Goal: Find specific page/section

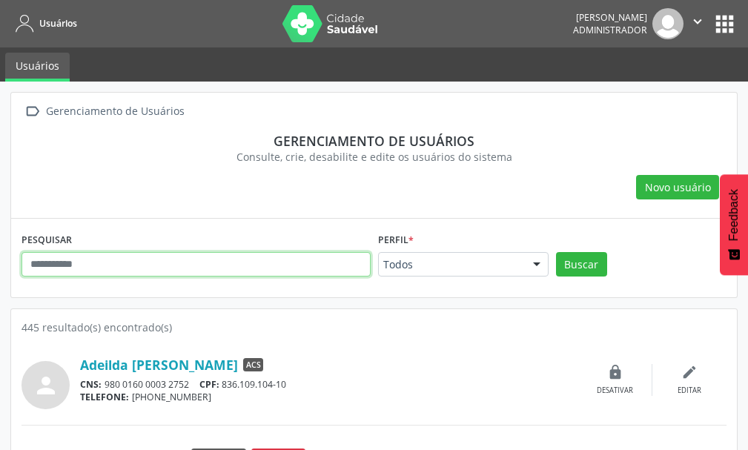
click at [157, 269] on input "text" at bounding box center [196, 264] width 349 height 25
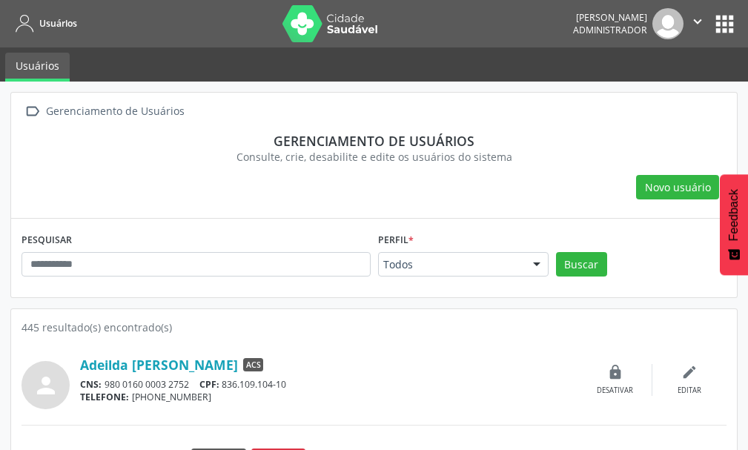
click at [712, 39] on nav "Usuários Everaldo de Araújo Silva Administrador  Configurações Sair apps" at bounding box center [374, 23] width 748 height 47
click at [726, 27] on button "apps" at bounding box center [725, 24] width 26 height 26
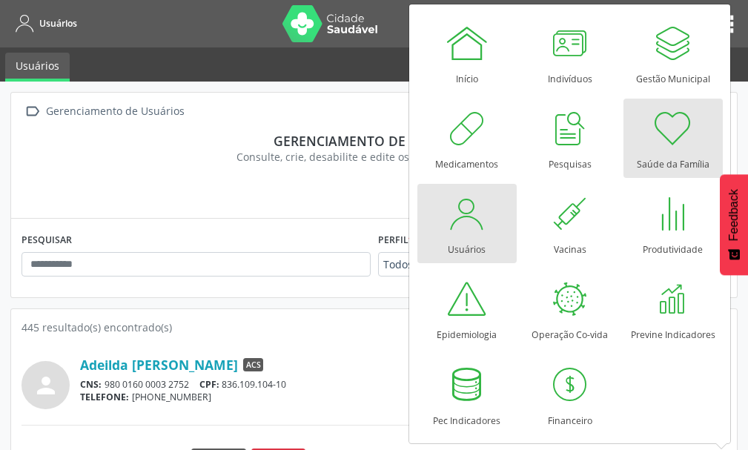
click at [671, 119] on div at bounding box center [673, 128] width 45 height 45
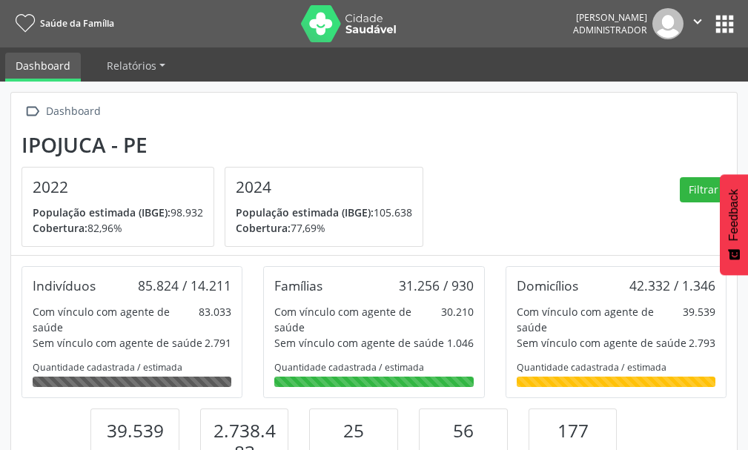
click at [719, 30] on button "apps" at bounding box center [725, 24] width 26 height 26
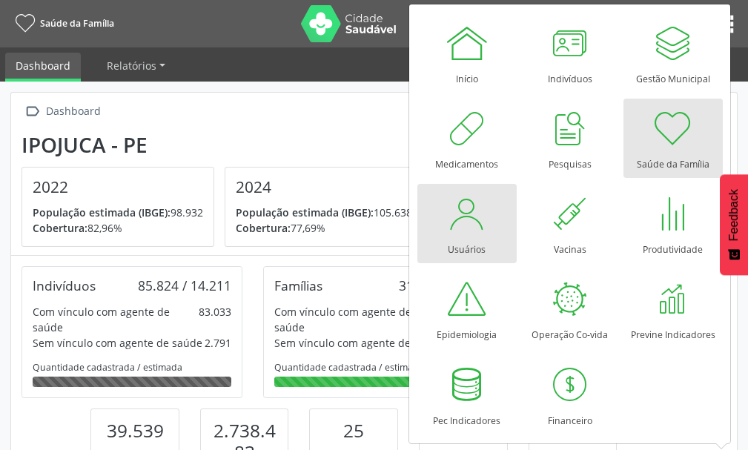
click at [468, 220] on div at bounding box center [467, 213] width 45 height 45
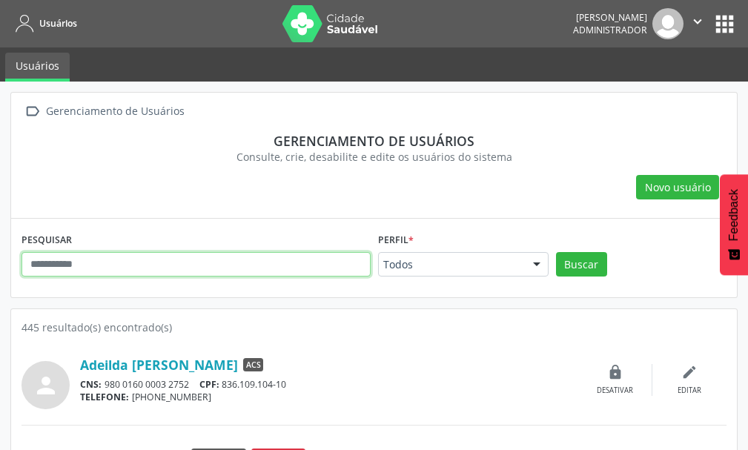
click at [67, 266] on input "text" at bounding box center [196, 264] width 349 height 25
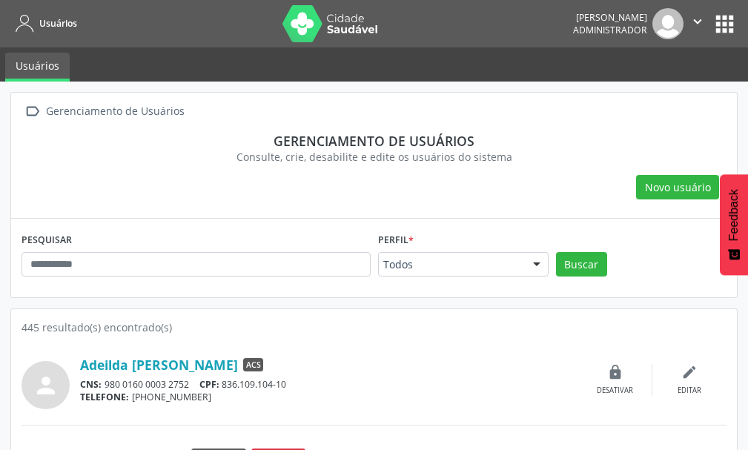
click at [492, 254] on div "Todos" at bounding box center [463, 264] width 171 height 25
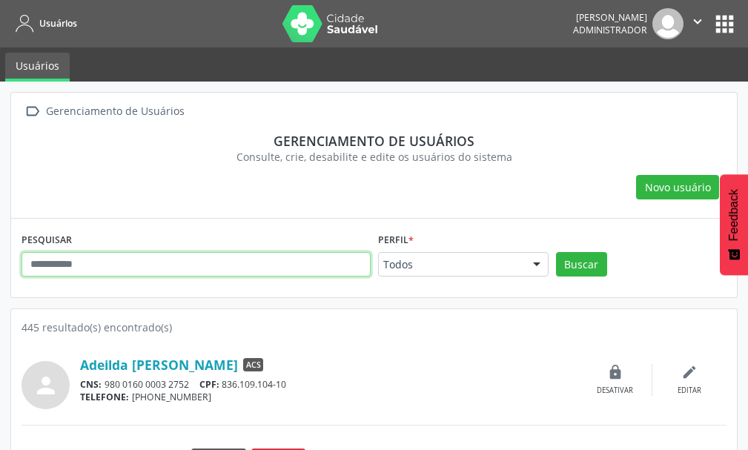
click at [207, 274] on input "text" at bounding box center [196, 264] width 349 height 25
type input "*"
type input "**********"
click at [556, 252] on button "Buscar" at bounding box center [581, 264] width 51 height 25
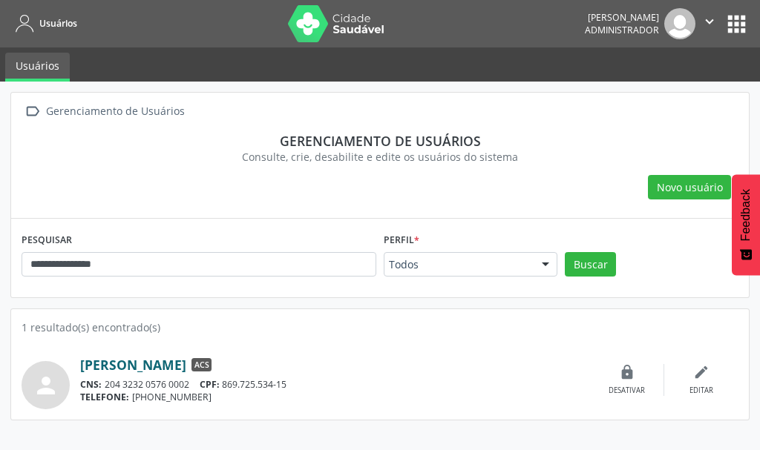
click at [186, 363] on link "Maria Lucicleide Marques" at bounding box center [133, 365] width 106 height 16
click at [737, 26] on button "apps" at bounding box center [736, 24] width 26 height 26
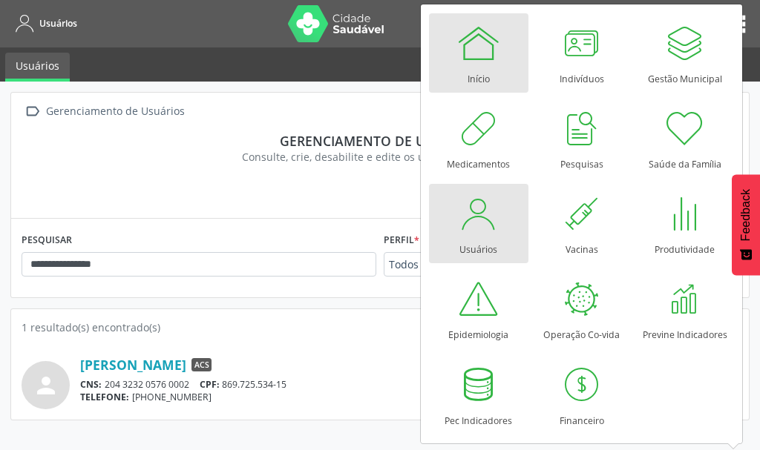
click at [462, 56] on div at bounding box center [478, 43] width 45 height 45
